Goal: Task Accomplishment & Management: Complete application form

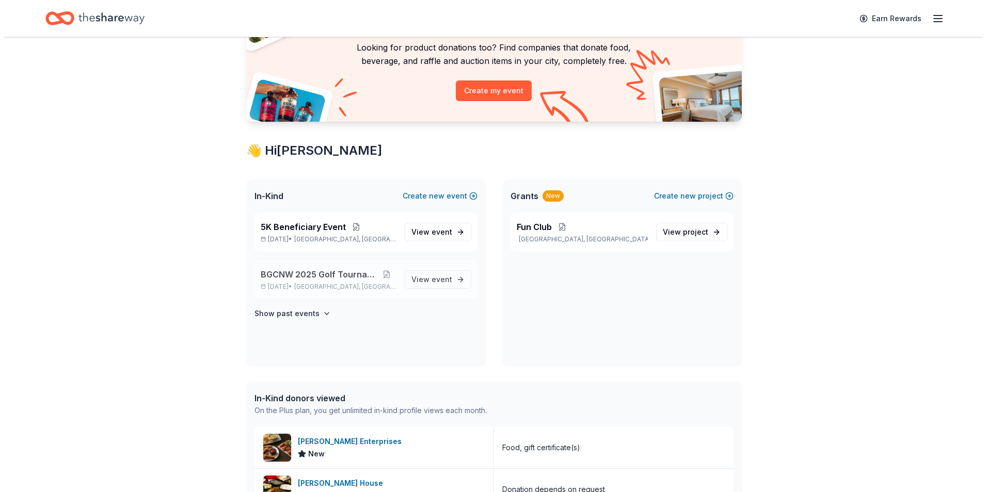
scroll to position [103, 0]
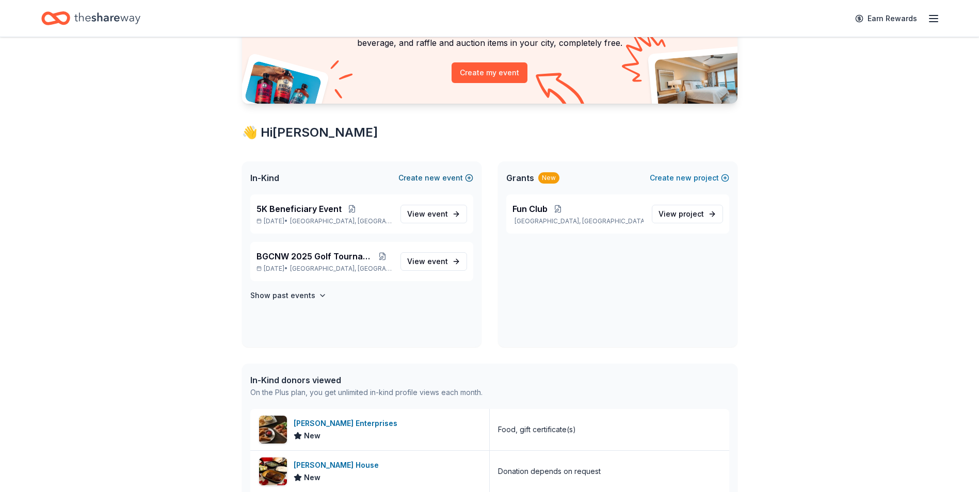
click at [468, 177] on button "Create new event" at bounding box center [435, 178] width 75 height 12
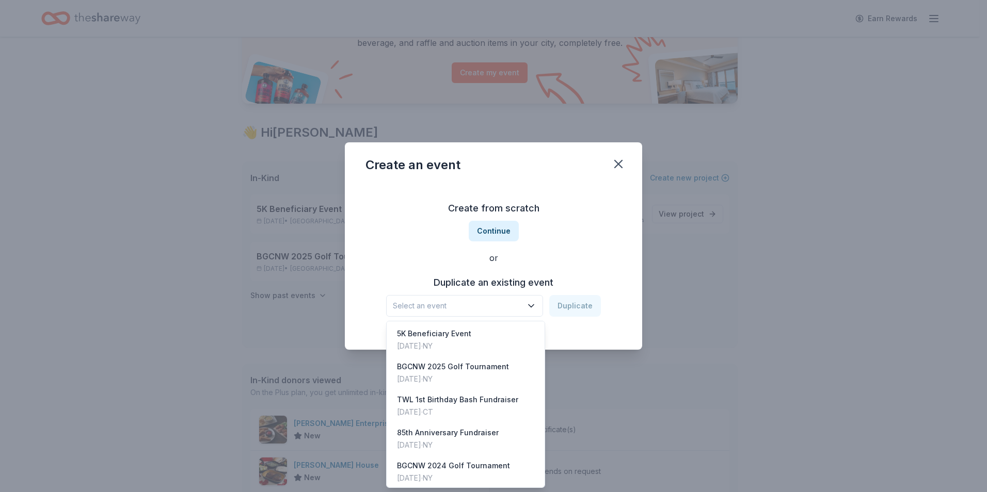
click at [530, 307] on icon "button" at bounding box center [531, 306] width 10 height 10
click at [495, 233] on div "Create from scratch Continue or Duplicate an existing event Select an event Dup…" at bounding box center [493, 259] width 256 height 150
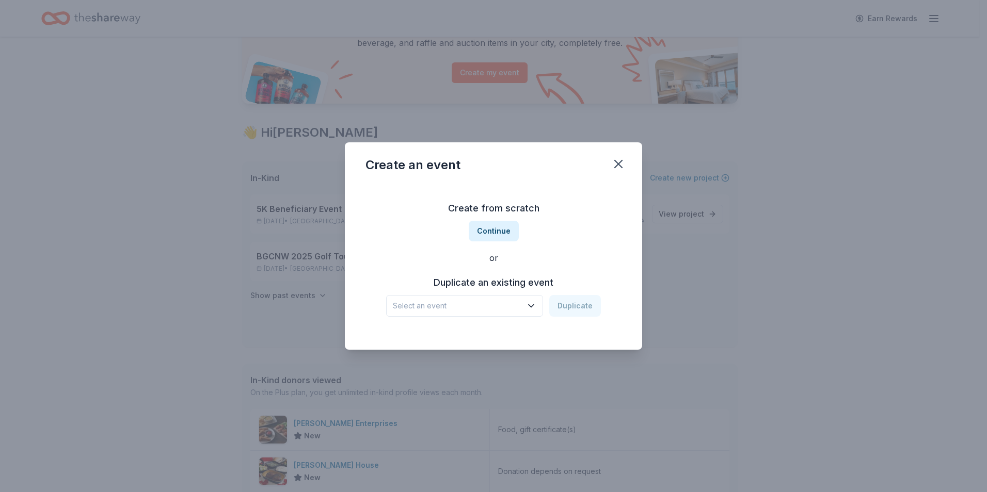
click at [495, 233] on button "Continue" at bounding box center [494, 231] width 50 height 21
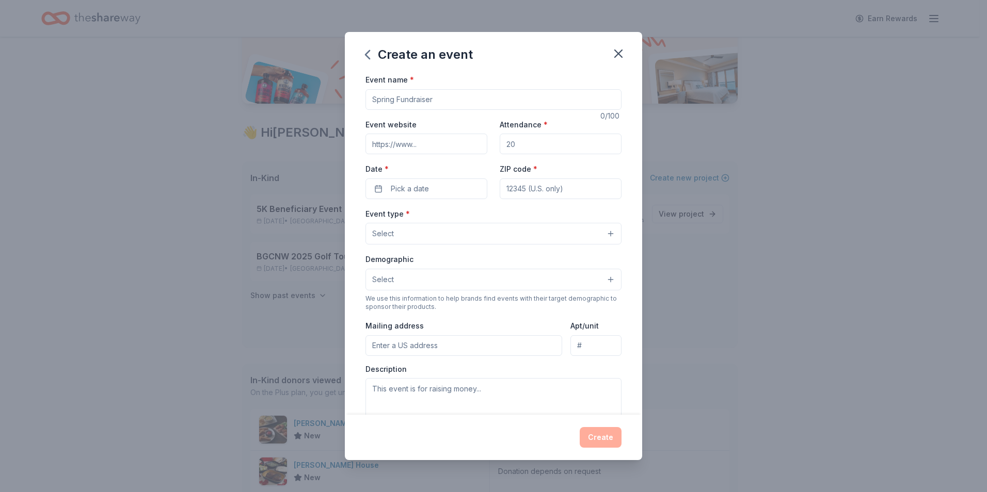
click at [422, 100] on input "Event name *" at bounding box center [493, 99] width 256 height 21
click at [371, 100] on input "Fantastic Voyage Into the Future Gala" at bounding box center [493, 99] width 256 height 21
type input "BGCNW's Fantastic Voyage into the Future Gala"
click at [520, 147] on input "Attendance *" at bounding box center [561, 144] width 122 height 21
drag, startPoint x: 511, startPoint y: 144, endPoint x: 504, endPoint y: 145, distance: 7.8
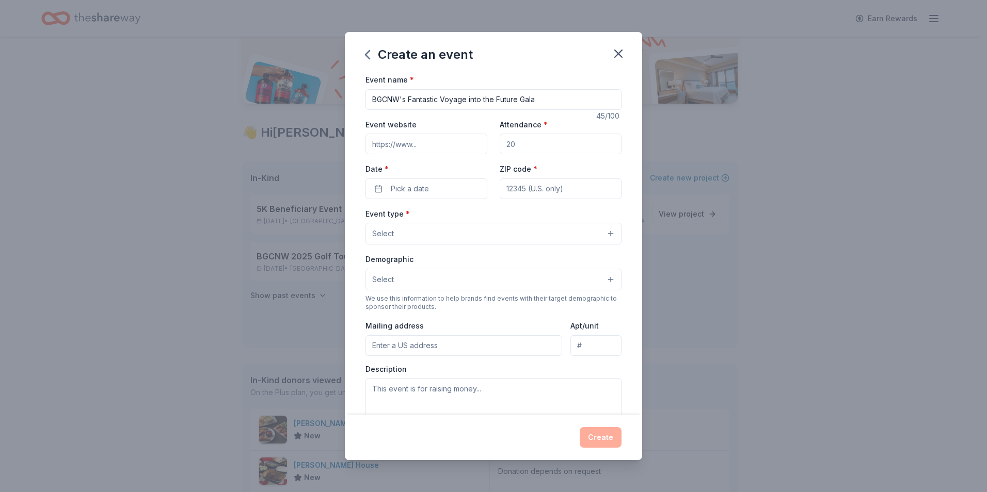
click at [504, 145] on input "Attendance *" at bounding box center [561, 144] width 122 height 21
drag, startPoint x: 502, startPoint y: 146, endPoint x: 518, endPoint y: 146, distance: 16.0
click at [518, 146] on input "Attendance *" at bounding box center [561, 144] width 122 height 21
type input "300"
click at [410, 188] on span "Pick a date" at bounding box center [410, 189] width 38 height 12
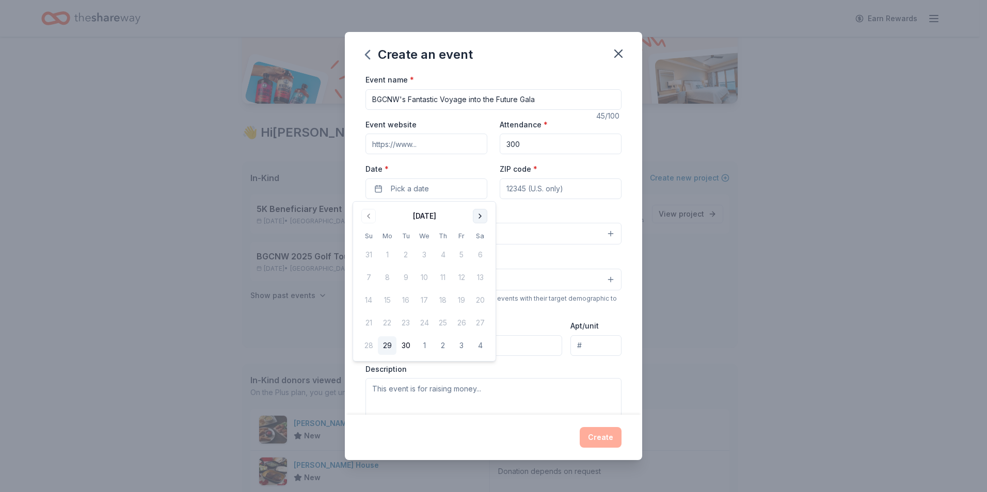
click at [481, 215] on button "Go to next month" at bounding box center [480, 216] width 14 height 14
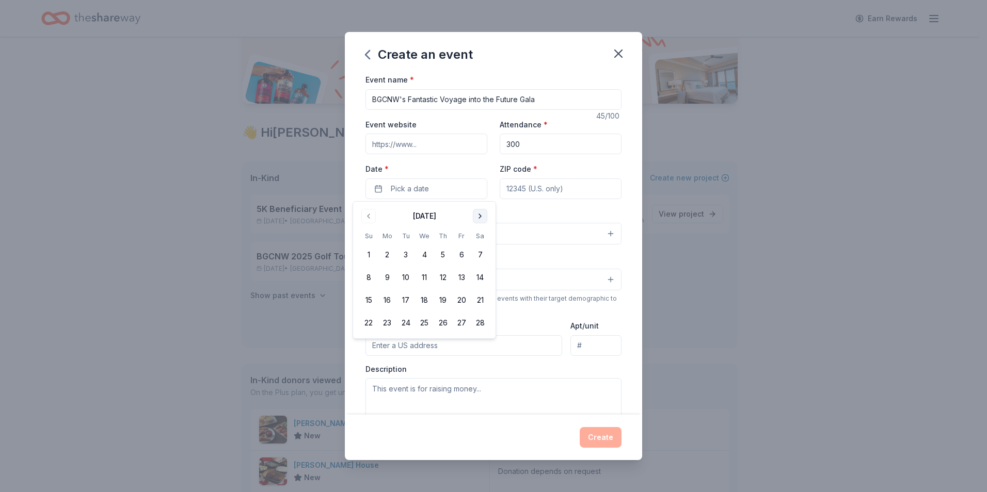
click at [481, 215] on button "Go to next month" at bounding box center [480, 216] width 14 height 14
click at [462, 255] on button "5" at bounding box center [461, 255] width 19 height 19
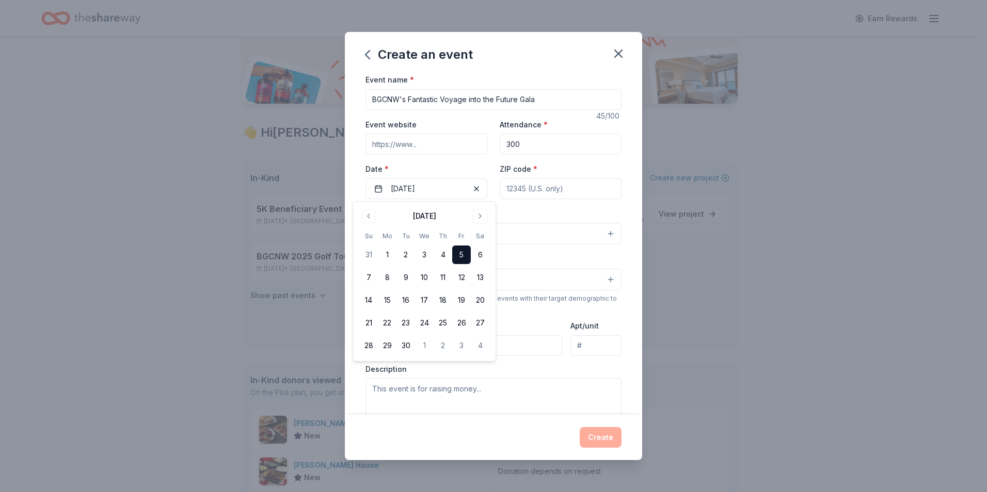
click at [528, 188] on input "ZIP code *" at bounding box center [561, 189] width 122 height 21
type input "10549"
type input "[STREET_ADDRESS]"
click at [431, 229] on button "Select" at bounding box center [493, 234] width 256 height 22
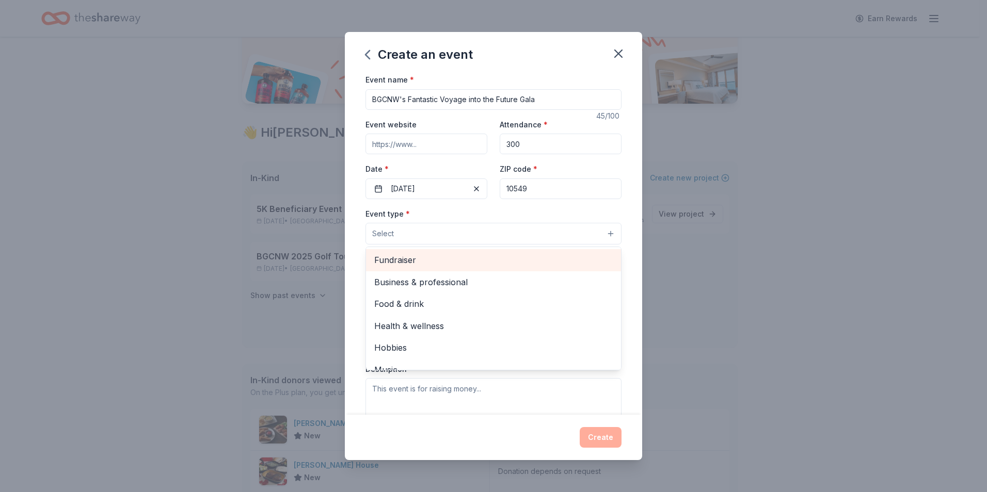
click at [421, 262] on span "Fundraiser" at bounding box center [493, 259] width 238 height 13
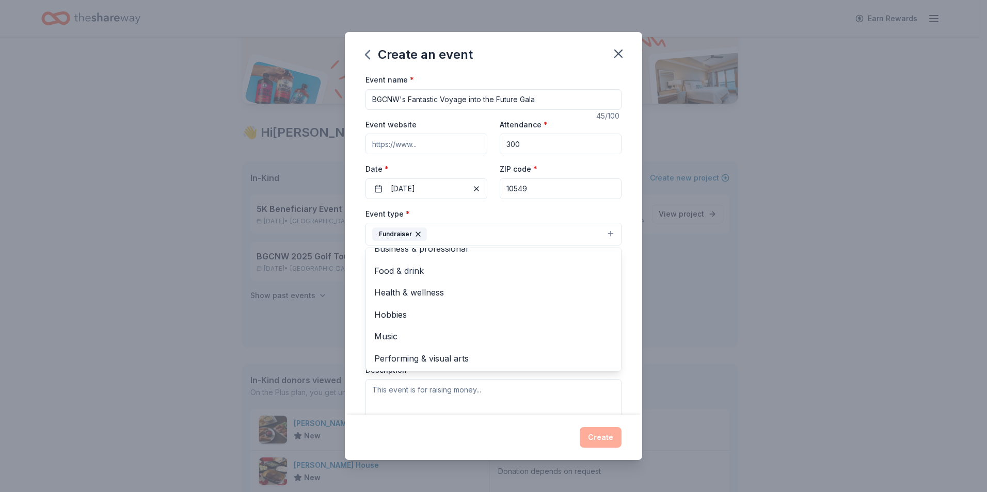
scroll to position [153, 0]
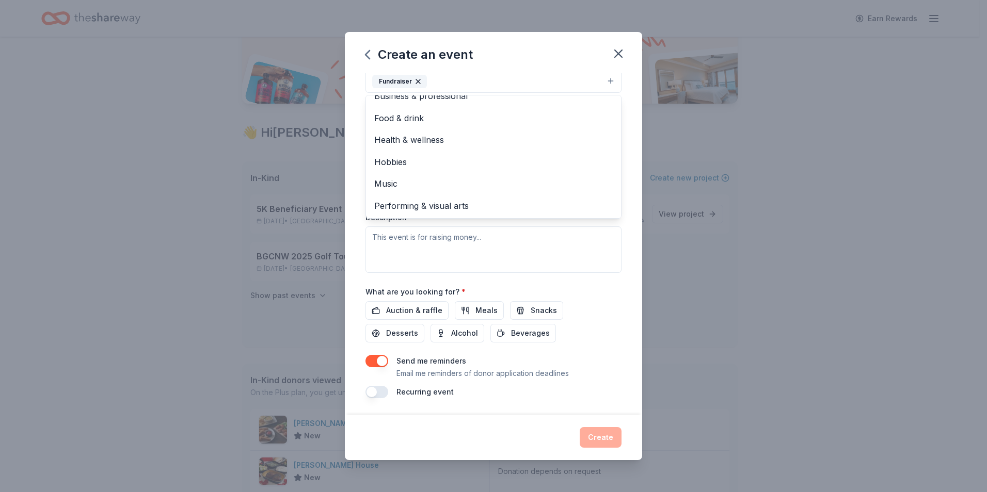
click at [549, 246] on div "Event type * Fundraiser Business & professional Food & drink Health & wellness …" at bounding box center [493, 164] width 256 height 218
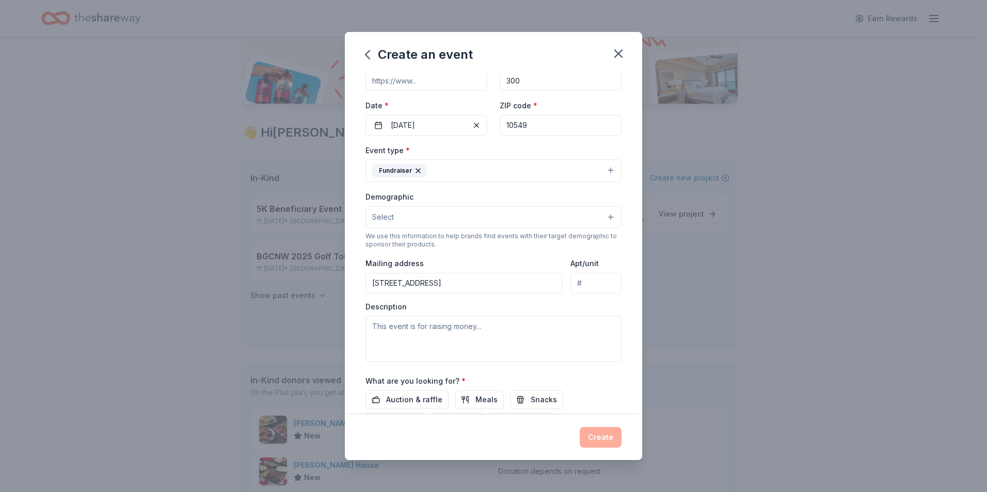
scroll to position [46, 0]
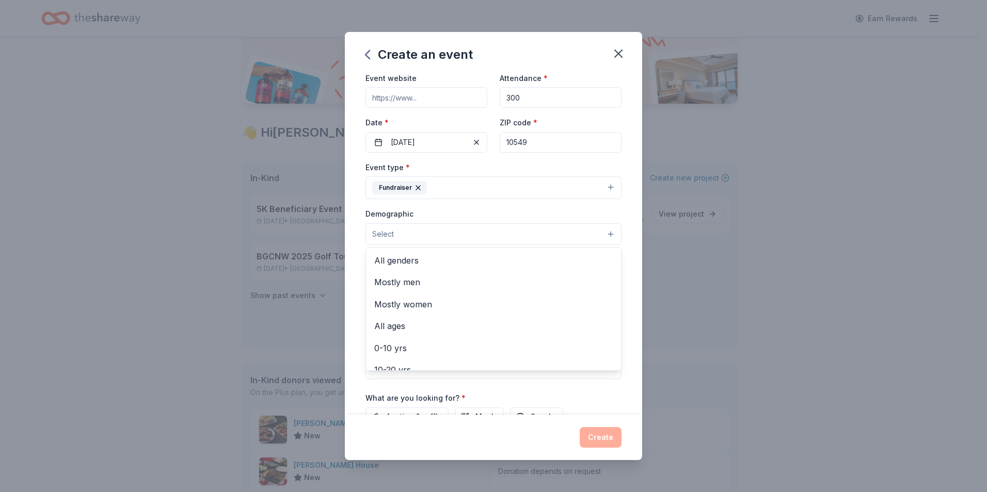
click at [523, 234] on button "Select" at bounding box center [493, 234] width 256 height 22
click at [416, 261] on span "All genders" at bounding box center [493, 260] width 238 height 13
click at [625, 278] on div "Event name * BGCNW's Fantastic Voyage into the Future Gala 45 /100 Event websit…" at bounding box center [493, 244] width 297 height 342
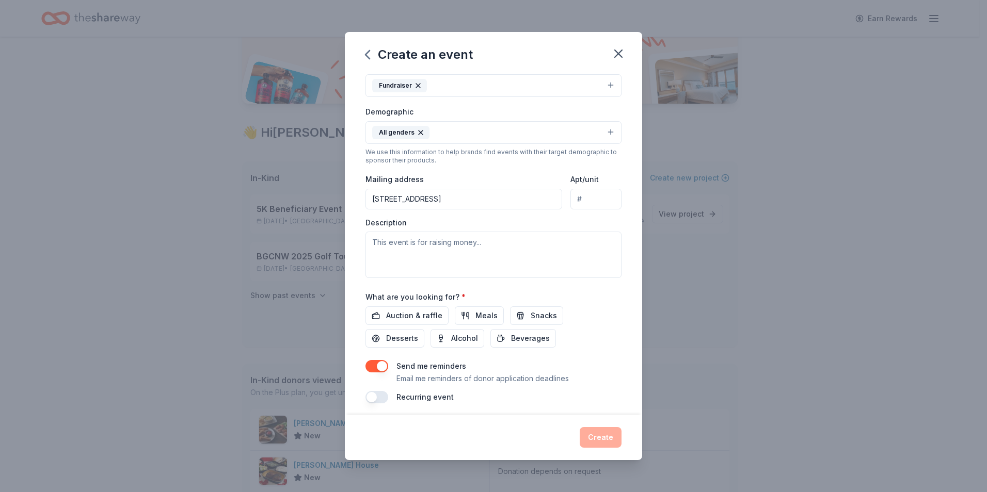
scroll to position [150, 0]
click at [478, 130] on button "All genders" at bounding box center [493, 131] width 256 height 23
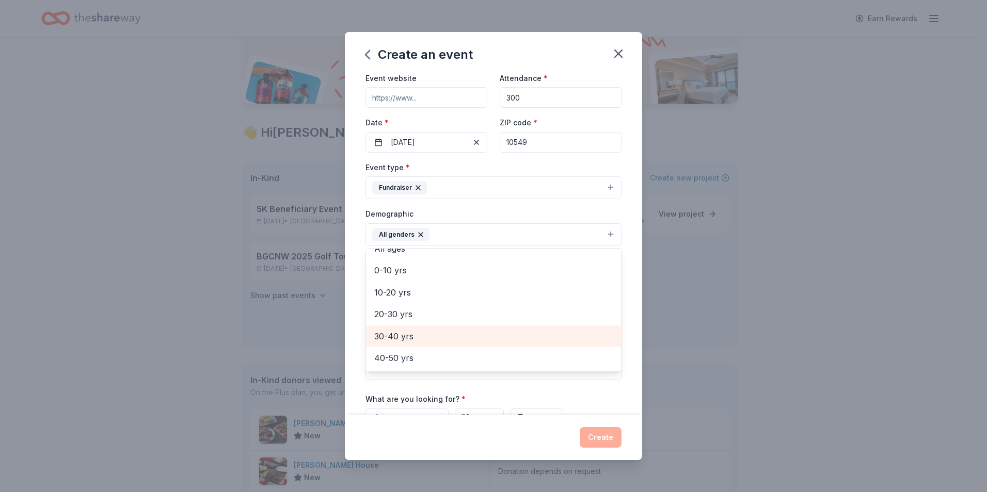
scroll to position [41, 0]
click at [633, 276] on div "Event name * BGCNW's Fantastic Voyage into the Future Gala 45 /100 Event websit…" at bounding box center [493, 244] width 297 height 342
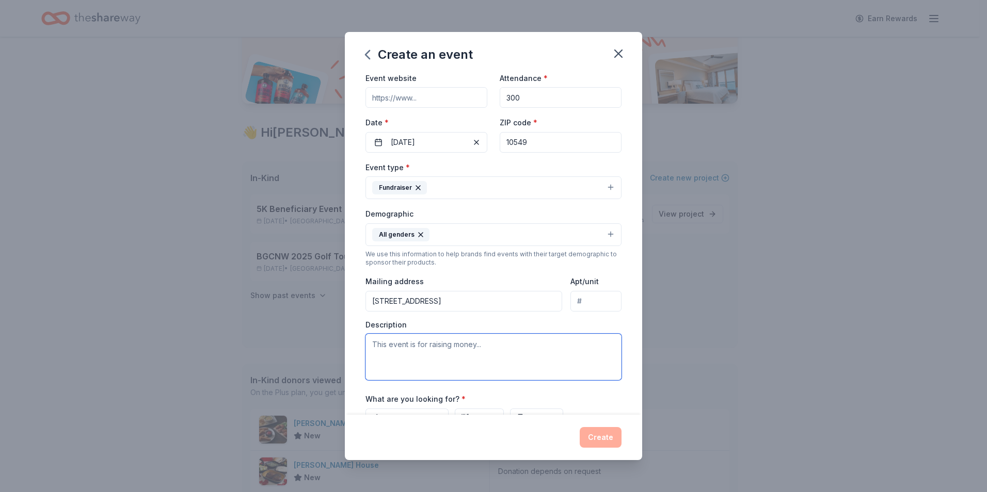
click at [401, 342] on textarea at bounding box center [493, 357] width 256 height 46
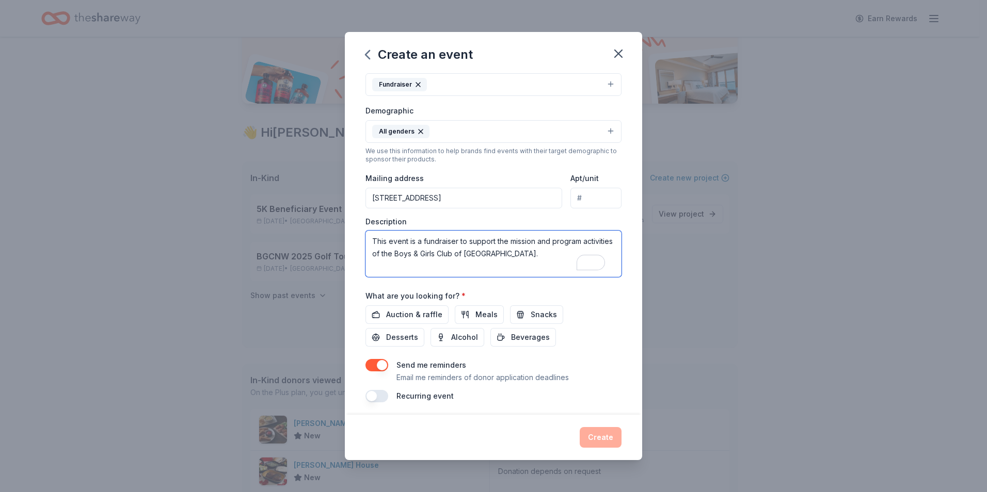
scroll to position [154, 0]
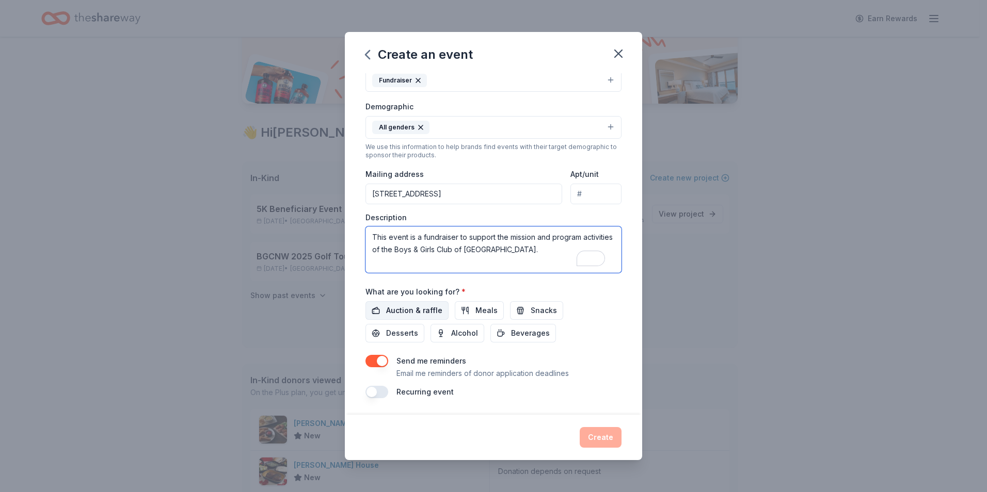
type textarea "This event is a fundraiser to support the mission and program activities of the…"
click at [402, 310] on span "Auction & raffle" at bounding box center [414, 310] width 56 height 12
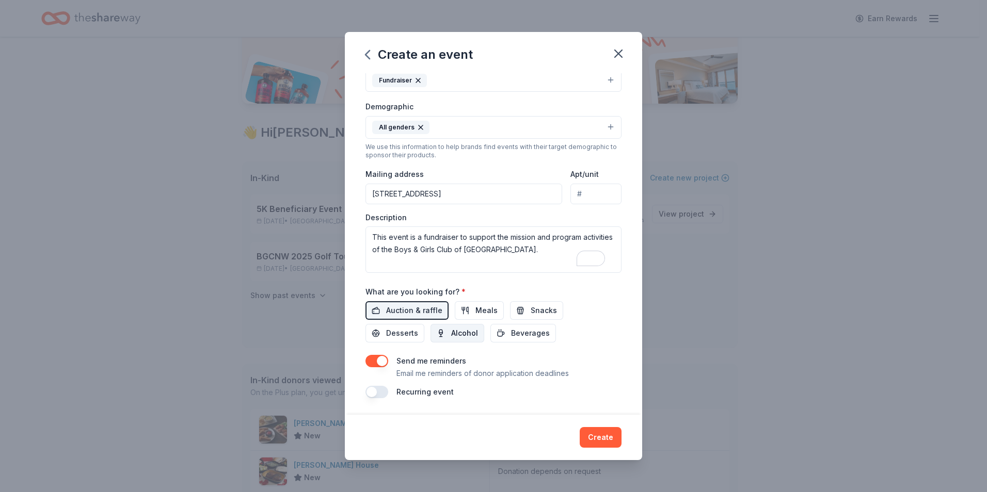
click at [458, 334] on span "Alcohol" at bounding box center [464, 333] width 27 height 12
click at [500, 330] on button "Beverages" at bounding box center [523, 333] width 66 height 19
click at [530, 309] on span "Snacks" at bounding box center [543, 310] width 26 height 12
click at [412, 333] on span "Desserts" at bounding box center [402, 333] width 32 height 12
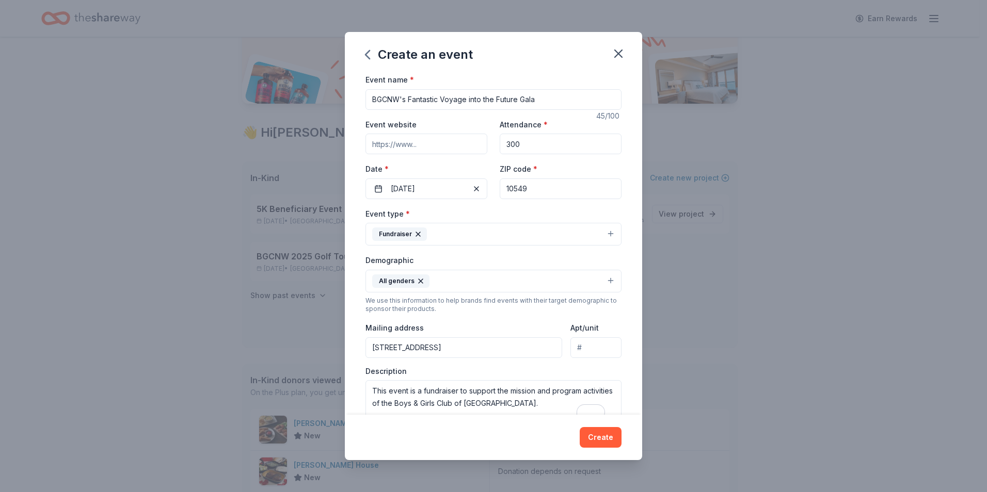
click at [421, 234] on icon "button" at bounding box center [418, 234] width 8 height 8
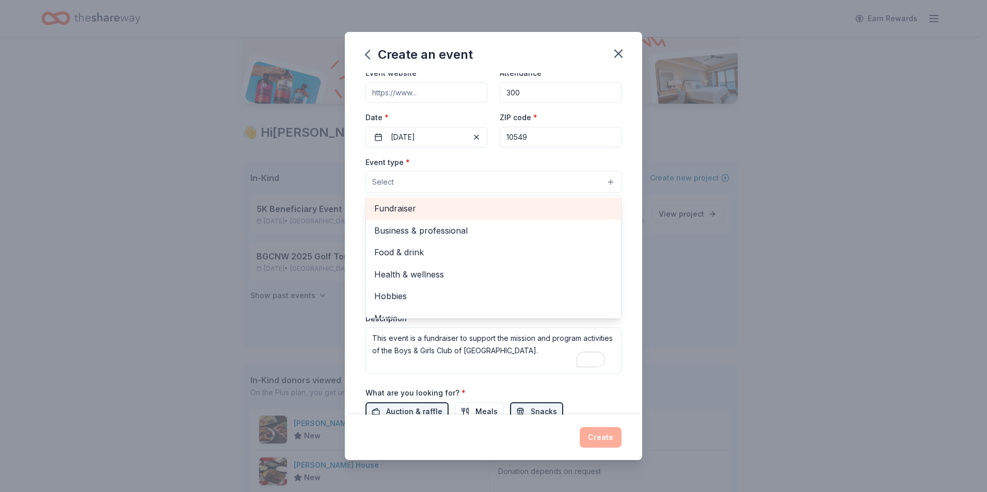
click at [404, 203] on span "Fundraiser" at bounding box center [493, 208] width 238 height 13
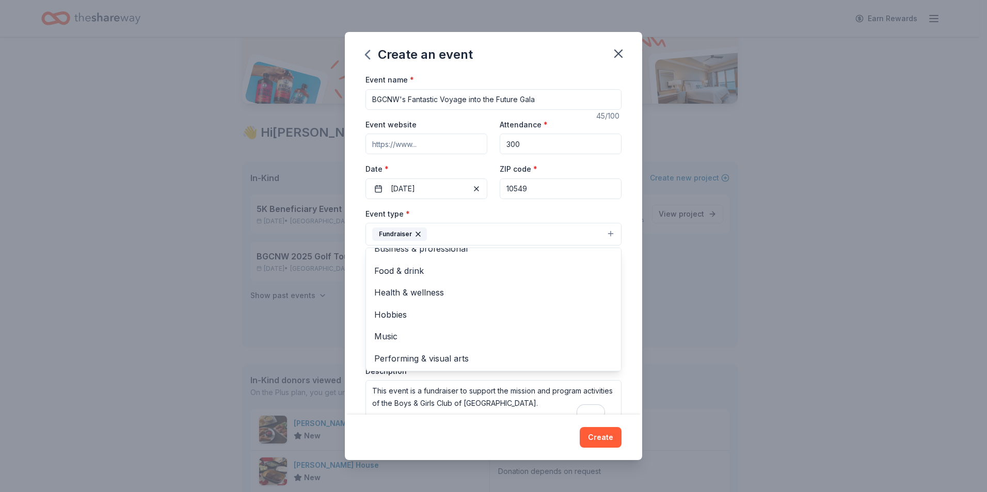
click at [607, 439] on div "Create an event Event name * BGCNW's Fantastic Voyage into the Future Gala 45 /…" at bounding box center [493, 246] width 297 height 428
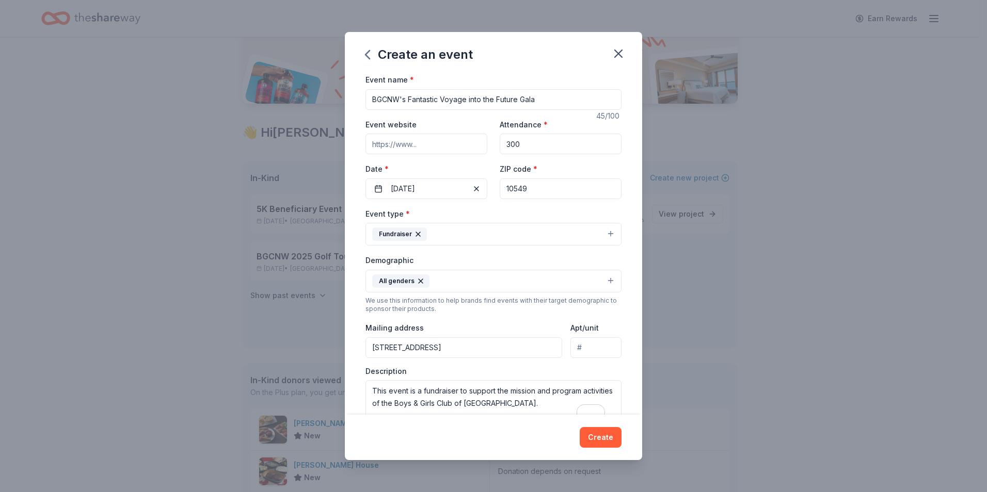
click at [607, 439] on button "Create" at bounding box center [601, 437] width 42 height 21
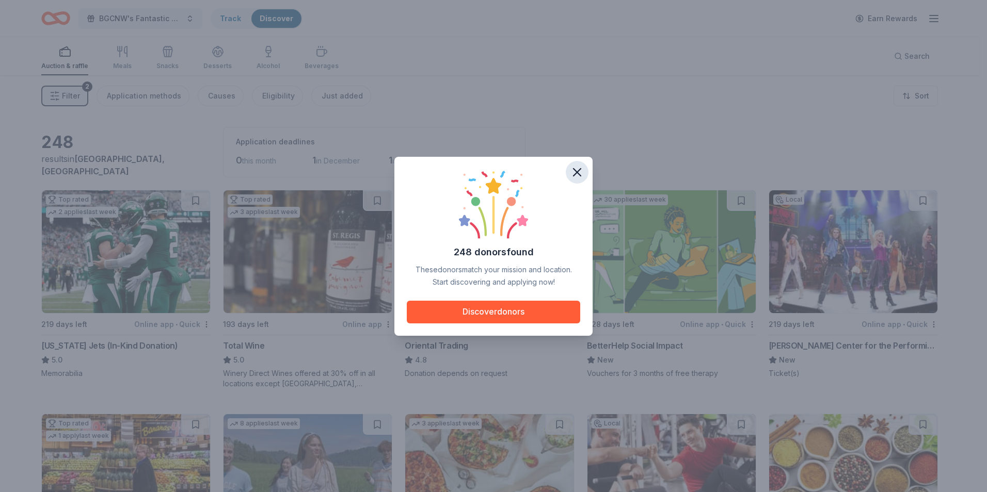
click at [576, 171] on icon "button" at bounding box center [576, 172] width 7 height 7
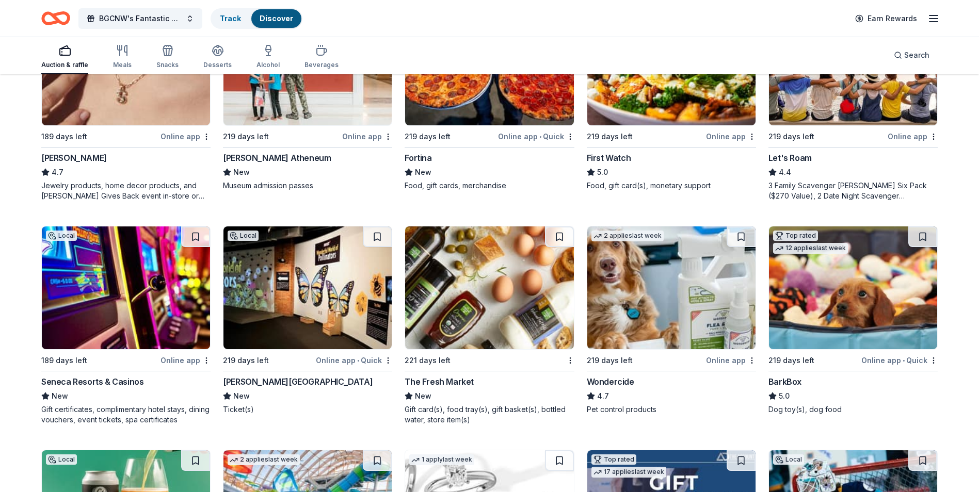
scroll to position [790, 0]
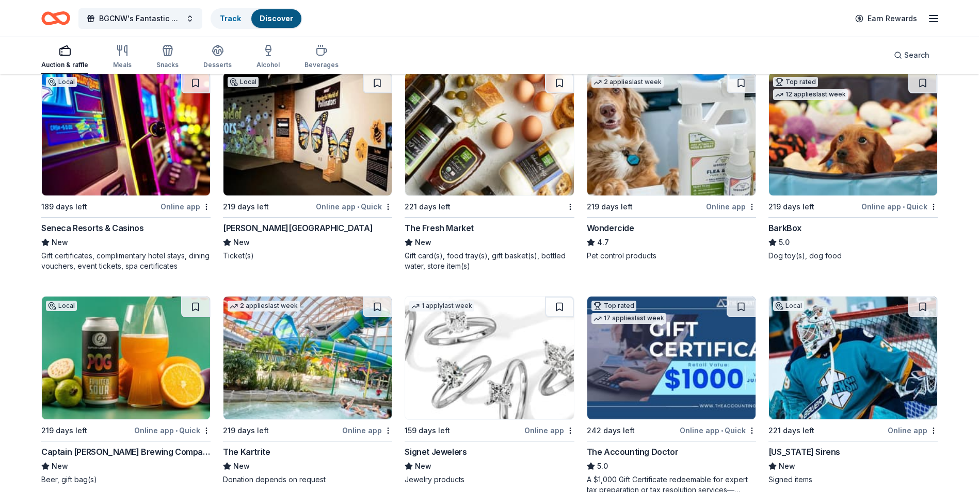
click at [107, 227] on div "Seneca Resorts & Casinos" at bounding box center [92, 228] width 102 height 12
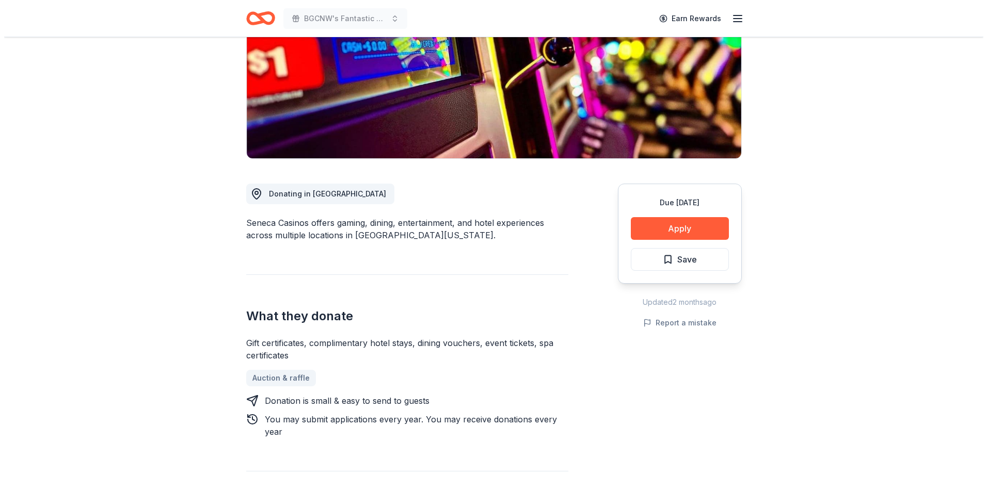
scroll to position [206, 0]
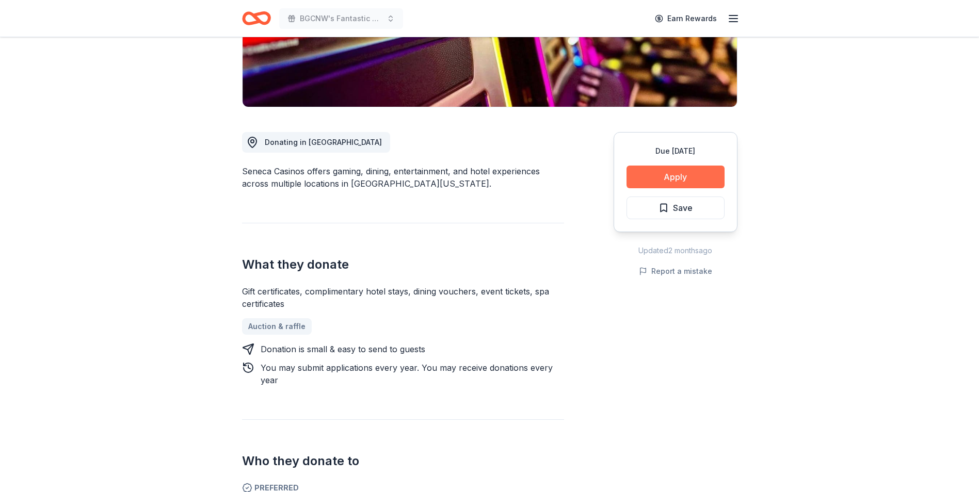
click at [685, 175] on button "Apply" at bounding box center [675, 177] width 98 height 23
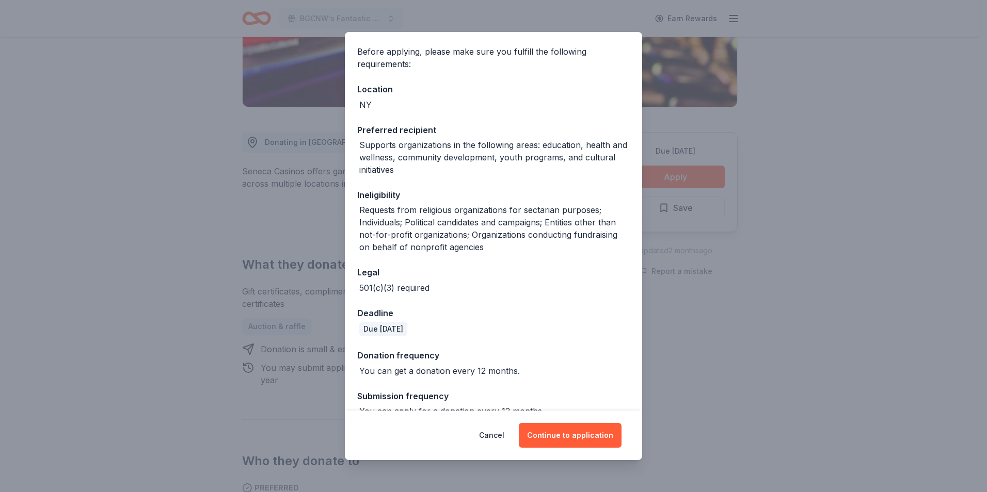
scroll to position [93, 0]
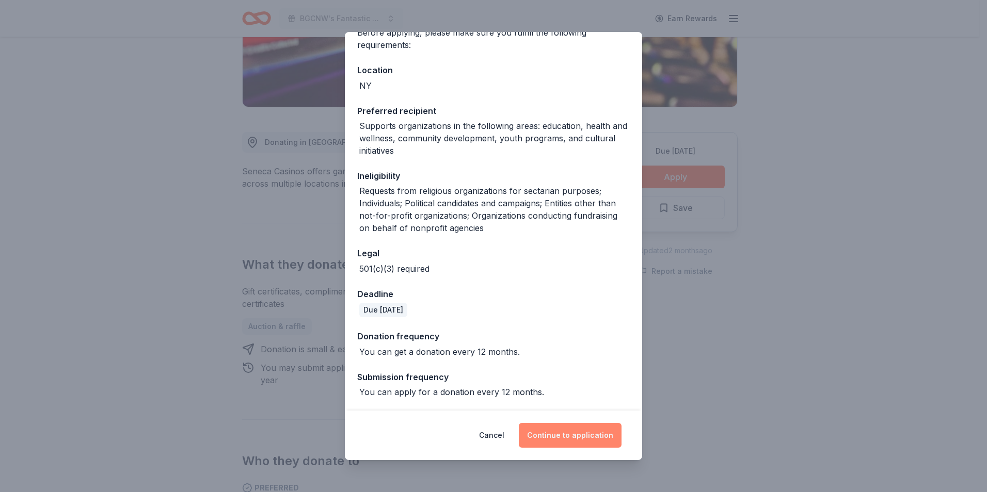
click at [574, 439] on button "Continue to application" at bounding box center [570, 435] width 103 height 25
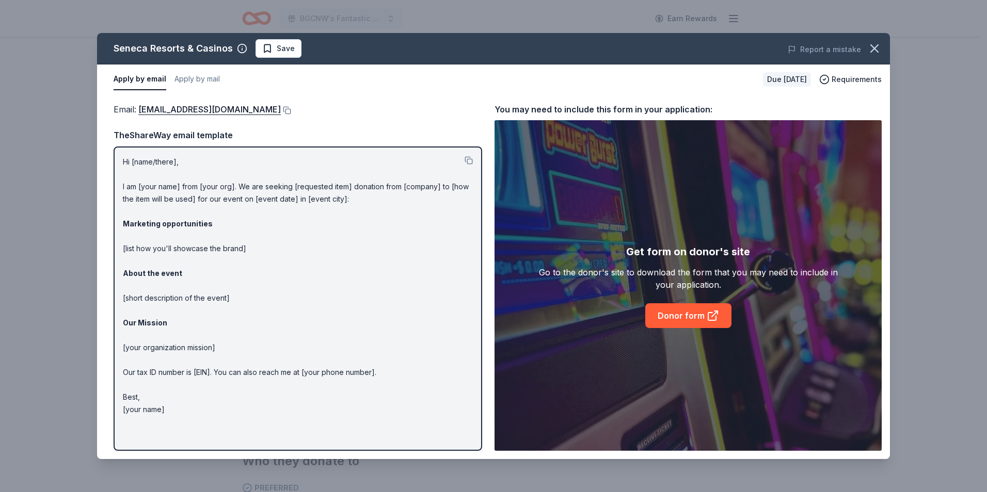
click at [124, 162] on p "Hi [name/there], I am [your name] from [your org]. We are seeking [requested it…" at bounding box center [298, 286] width 350 height 260
click at [468, 159] on button at bounding box center [468, 160] width 8 height 8
